Goal: Information Seeking & Learning: Find contact information

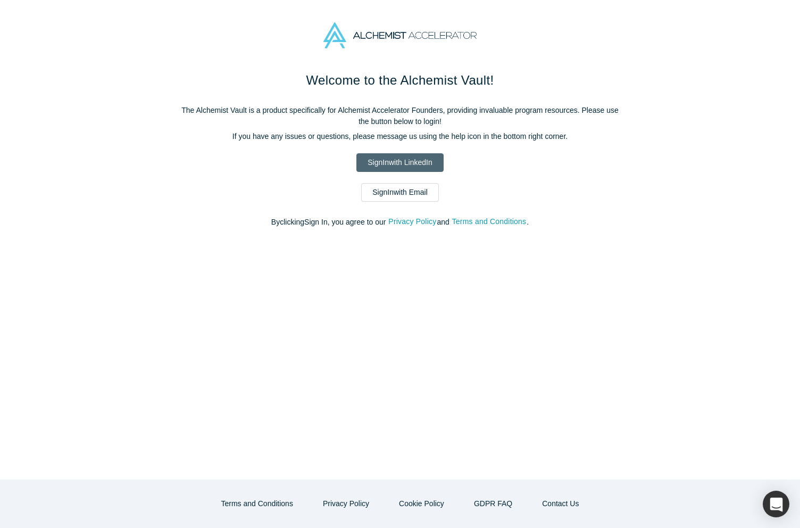
click at [395, 155] on link "Sign In with LinkedIn" at bounding box center [399, 162] width 87 height 19
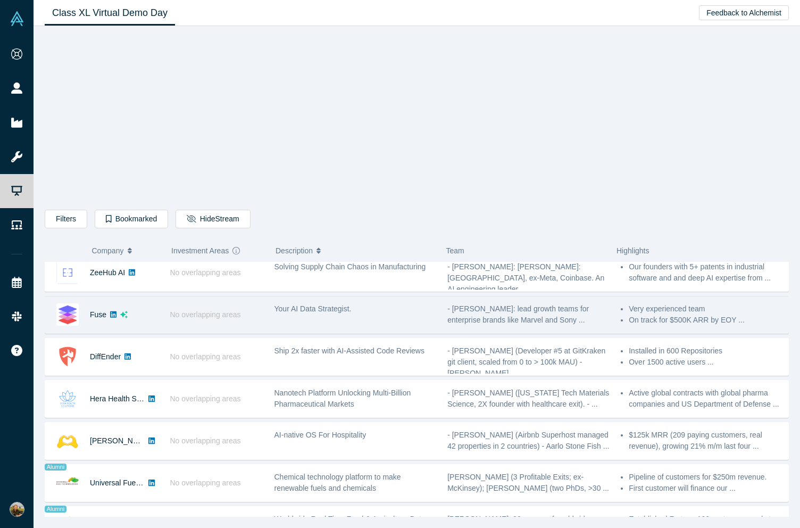
scroll to position [443, 0]
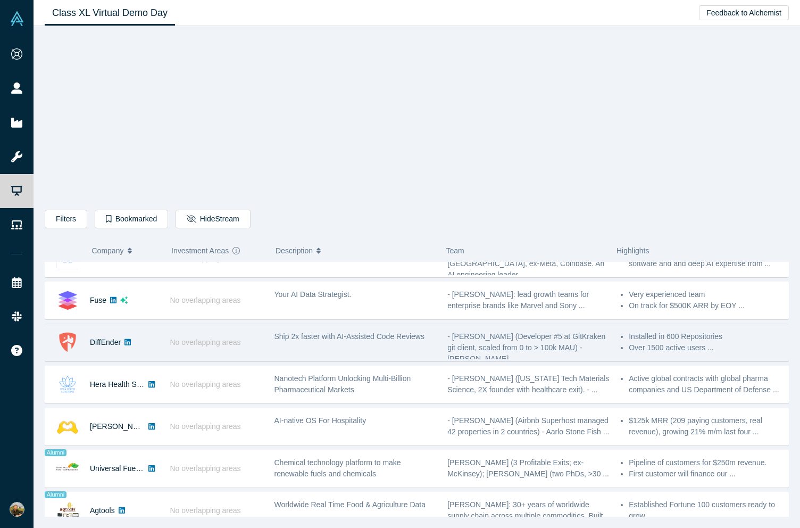
click at [63, 335] on img at bounding box center [67, 342] width 22 height 22
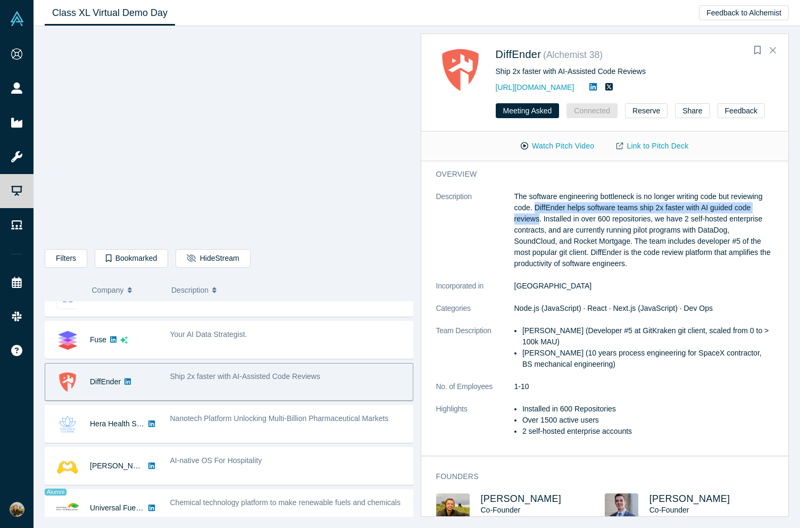
drag, startPoint x: 535, startPoint y: 206, endPoint x: 540, endPoint y: 219, distance: 13.8
click at [540, 219] on p "The software engineering bottleneck is no longer writing code but reviewing cod…" at bounding box center [644, 230] width 260 height 78
copy p "DiffEnder helps software teams ship 2x faster with AI guided code reviews."
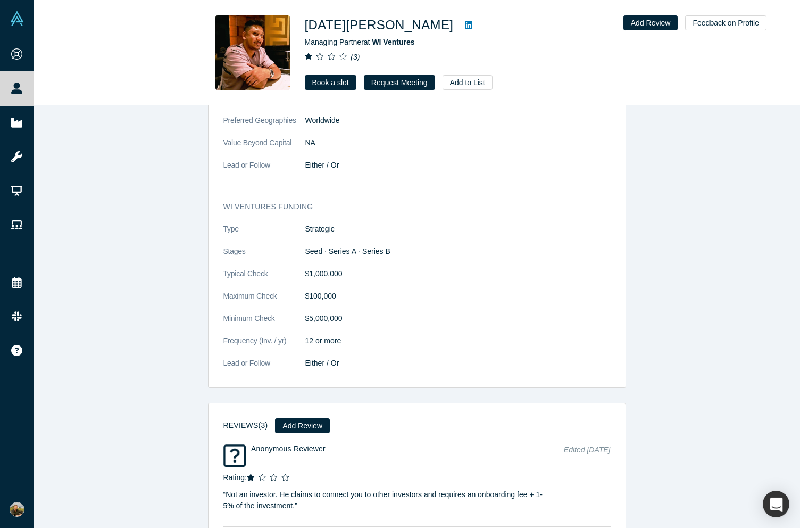
scroll to position [1106, 0]
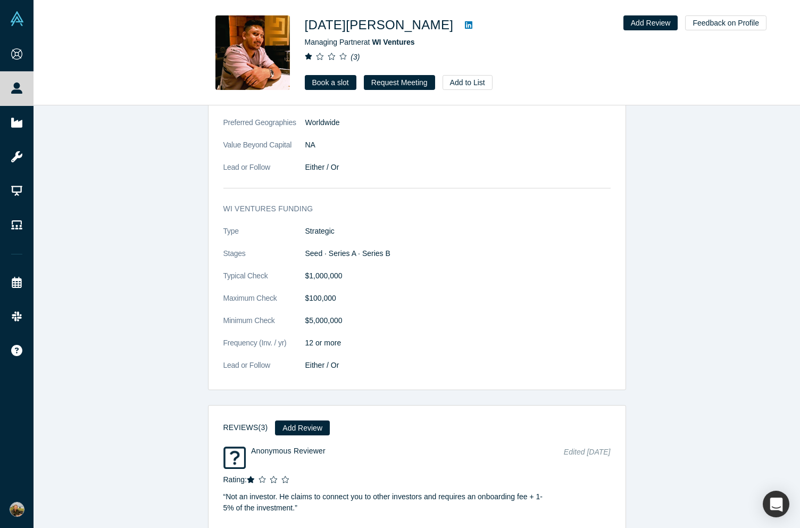
click at [465, 26] on icon at bounding box center [468, 25] width 7 height 9
drag, startPoint x: 306, startPoint y: 29, endPoint x: 397, endPoint y: 28, distance: 91.0
click at [397, 28] on div "[DATE][PERSON_NAME]" at bounding box center [454, 24] width 298 height 19
copy div "[DATE][PERSON_NAME]"
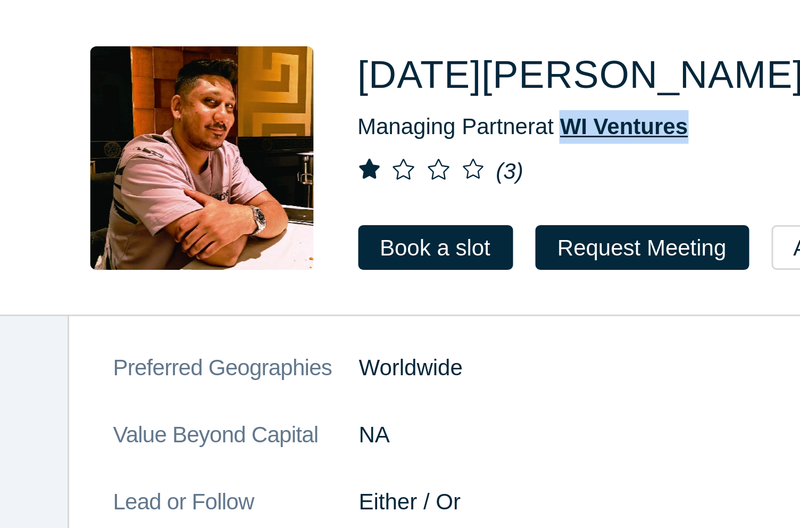
drag, startPoint x: 421, startPoint y: 42, endPoint x: 375, endPoint y: 43, distance: 45.8
click at [375, 43] on div "Managing Partner at WI Ventures" at bounding box center [454, 42] width 298 height 11
copy span "WI Ventures"
click at [307, 25] on h1 "[DATE][PERSON_NAME]" at bounding box center [379, 24] width 149 height 19
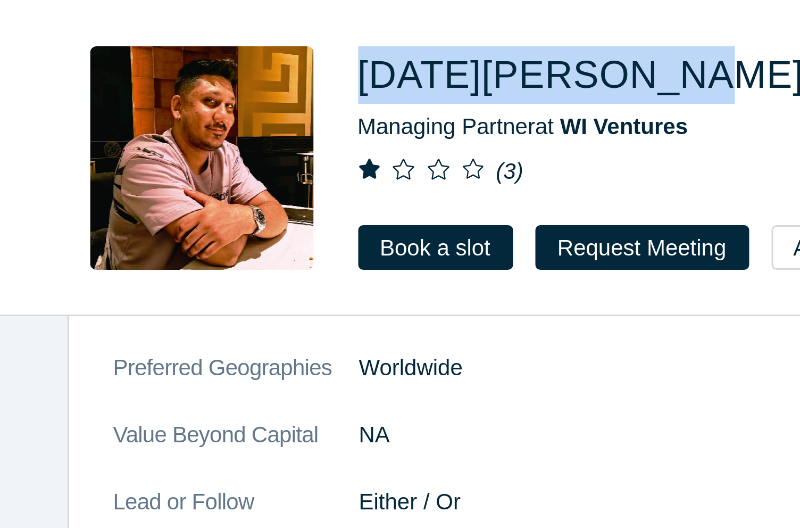
drag, startPoint x: 305, startPoint y: 25, endPoint x: 394, endPoint y: 25, distance: 89.4
click at [394, 25] on h1 "[DATE][PERSON_NAME]" at bounding box center [379, 24] width 149 height 19
copy h1 "[DATE][PERSON_NAME]"
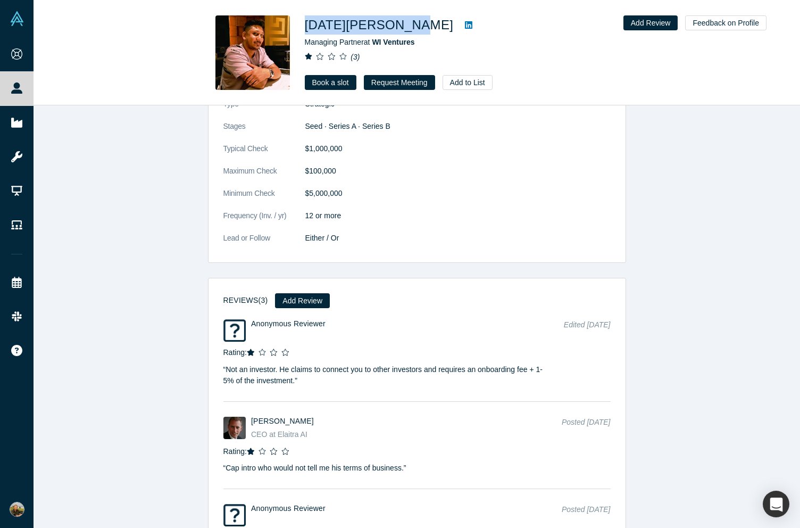
scroll to position [1236, 0]
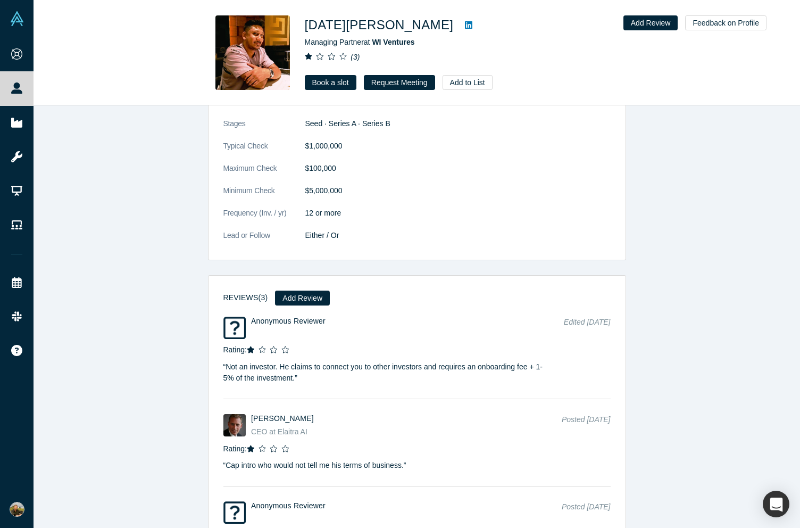
click at [304, 371] on p "“ Not an investor. He claims to connect you to other investors and requires an …" at bounding box center [383, 369] width 320 height 28
drag, startPoint x: 302, startPoint y: 376, endPoint x: 226, endPoint y: 366, distance: 76.1
click at [226, 366] on p "“ Not an investor. He claims to connect you to other investors and requires an …" at bounding box center [383, 369] width 320 height 28
copy p "Not an investor. He claims to connect you to other investors and requires an on…"
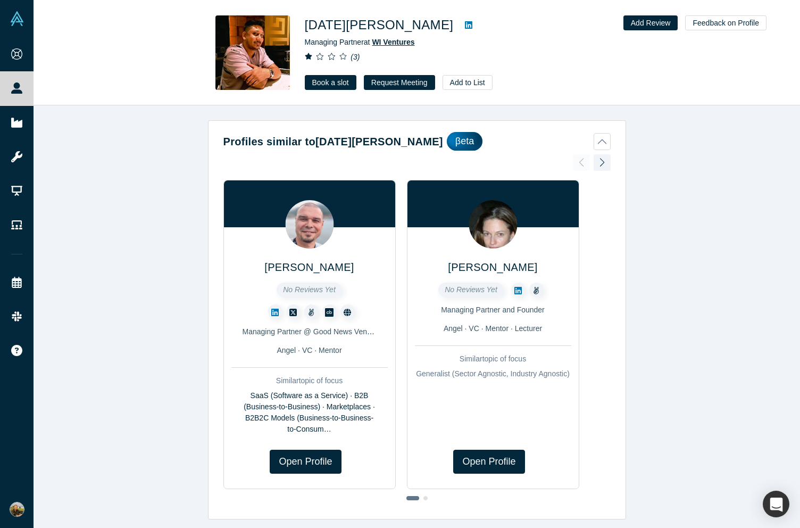
click at [393, 45] on span "WI Ventures" at bounding box center [393, 42] width 43 height 9
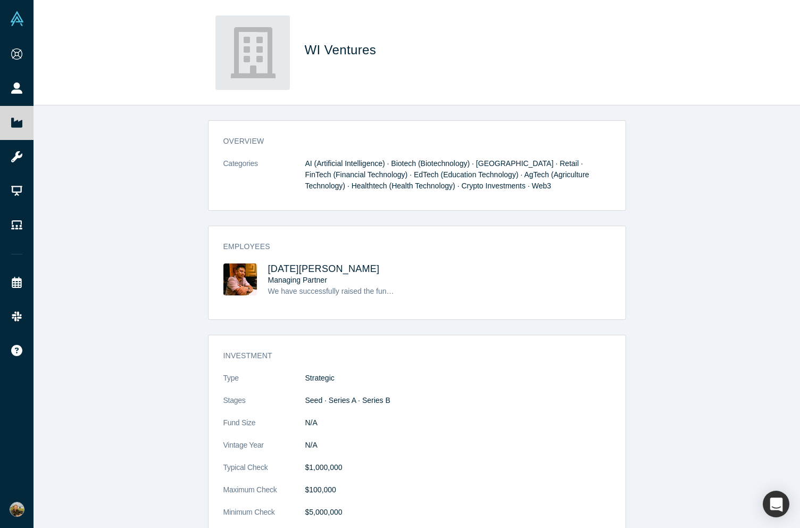
scroll to position [16, 0]
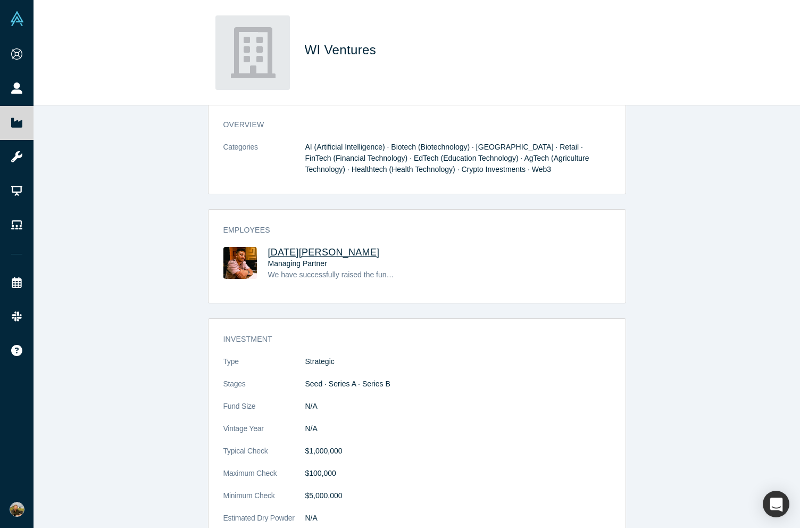
click at [303, 249] on span "[DATE][PERSON_NAME]" at bounding box center [324, 252] width 112 height 11
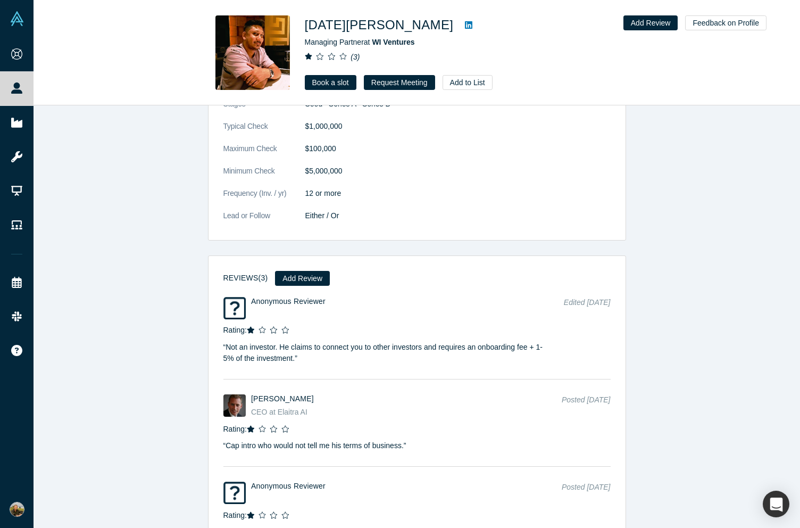
scroll to position [1255, 0]
